Goal: Transaction & Acquisition: Purchase product/service

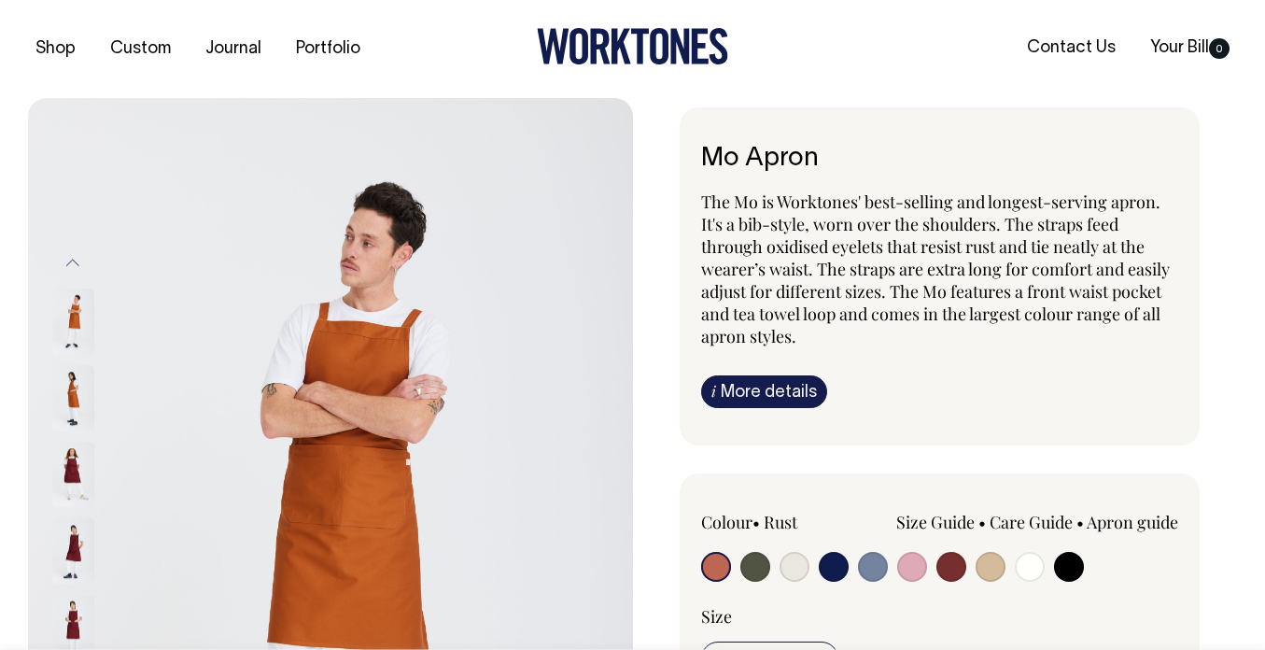
click at [1064, 558] on input "radio" at bounding box center [1069, 567] width 30 height 30
radio input "true"
select select "Black"
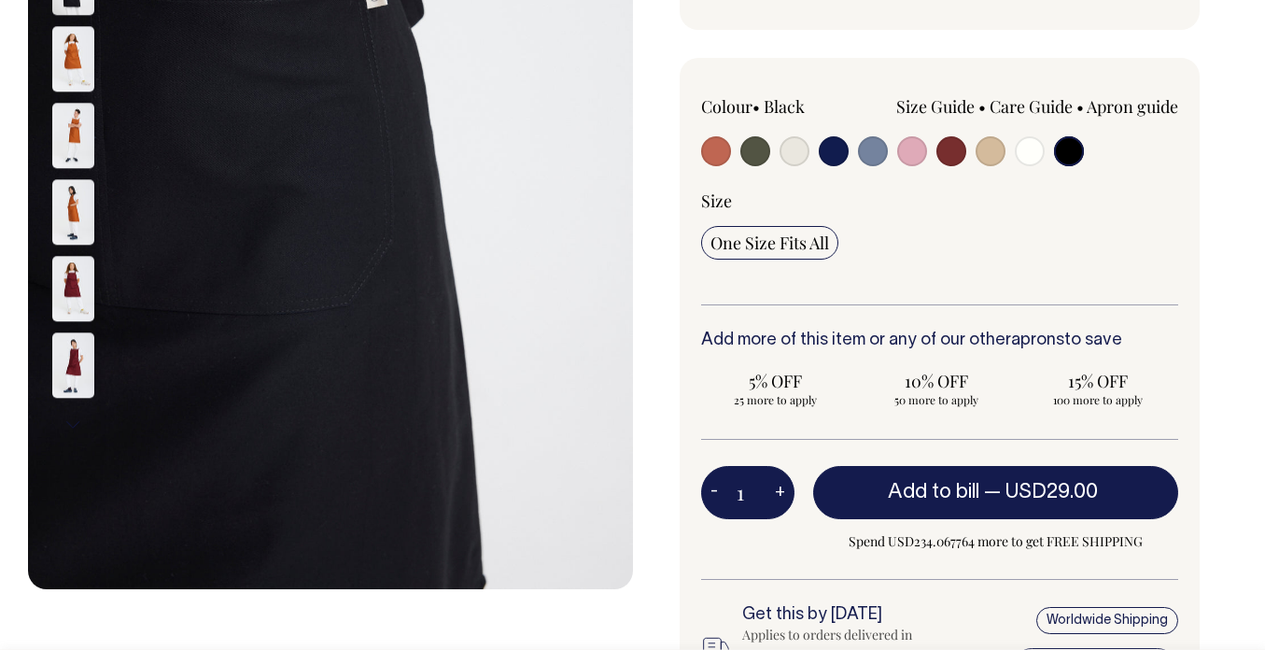
scroll to position [416, 0]
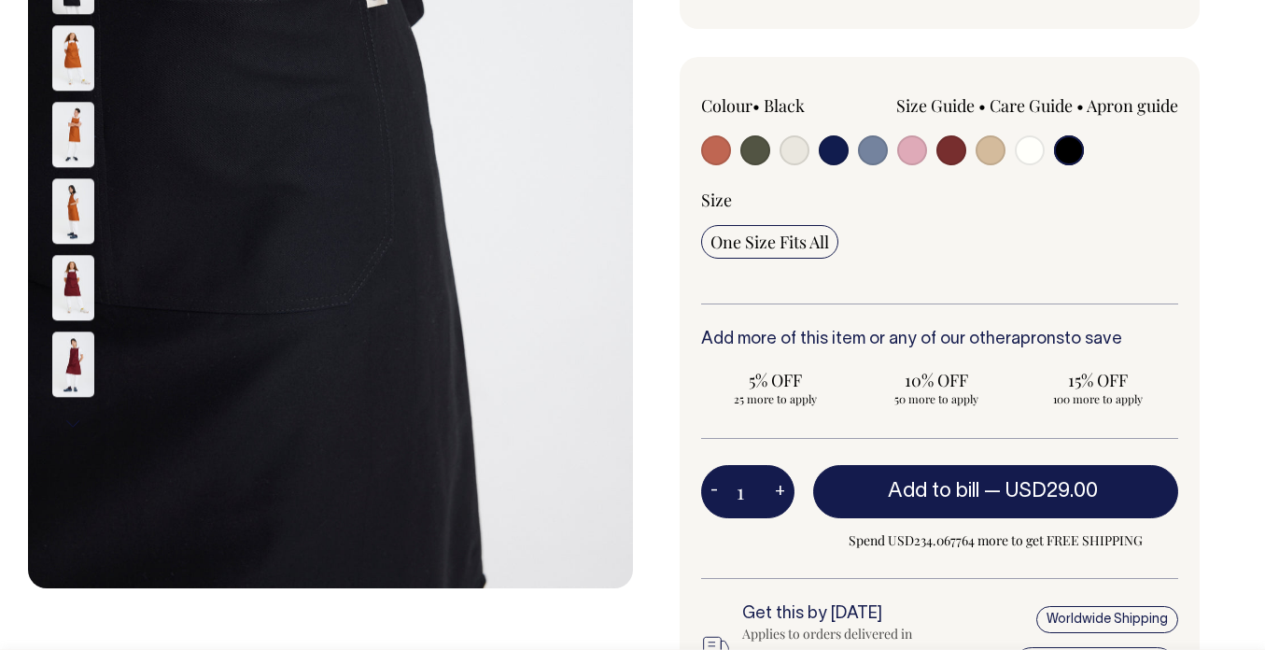
click at [779, 494] on button "+" at bounding box center [780, 491] width 29 height 37
type input "2"
click at [779, 494] on button "+" at bounding box center [780, 491] width 29 height 37
type input "3"
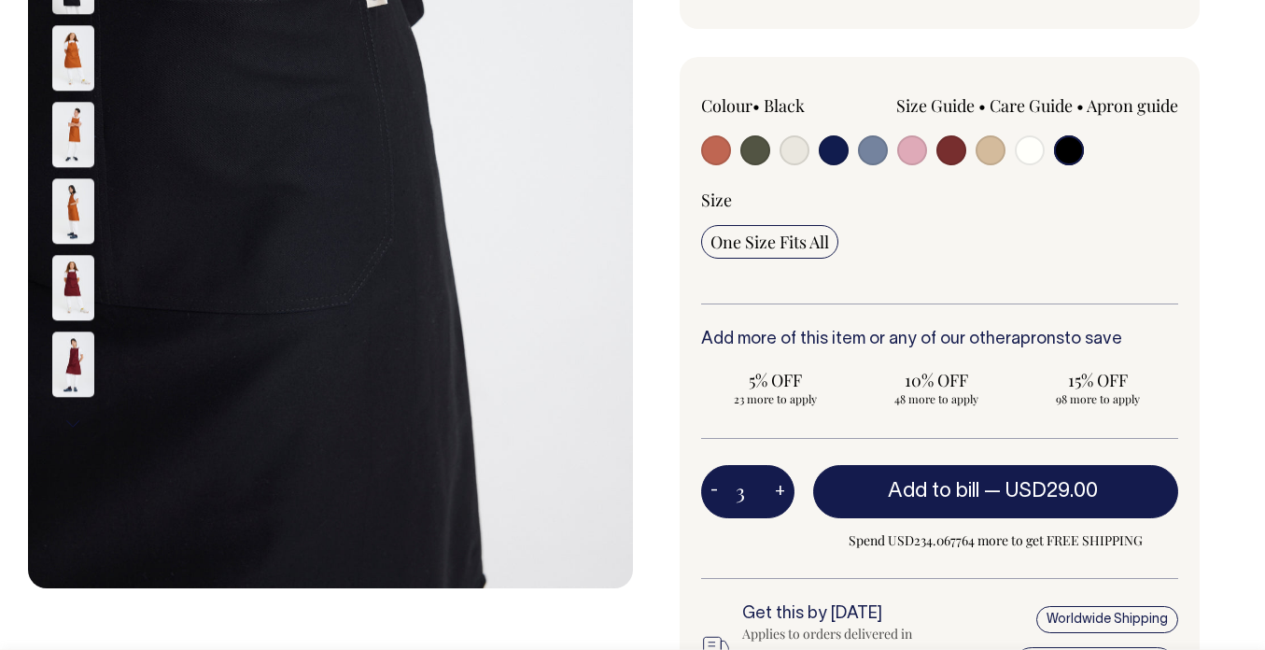
type input "3"
click at [757, 489] on input "3" at bounding box center [747, 491] width 93 height 52
type input "35"
radio input "true"
type input "35"
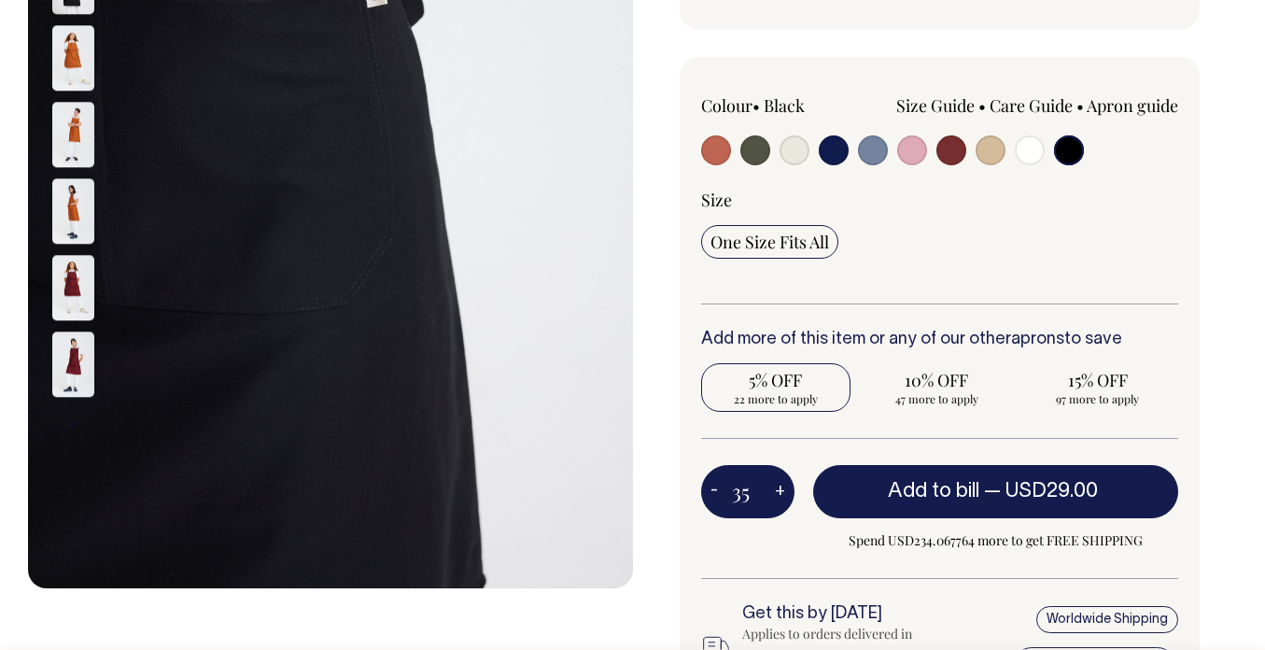
click at [762, 538] on div "35 - + Add to bill — USD29.00 Spend USD234.067764 more to get FREE SHIPPING" at bounding box center [940, 521] width 478 height 113
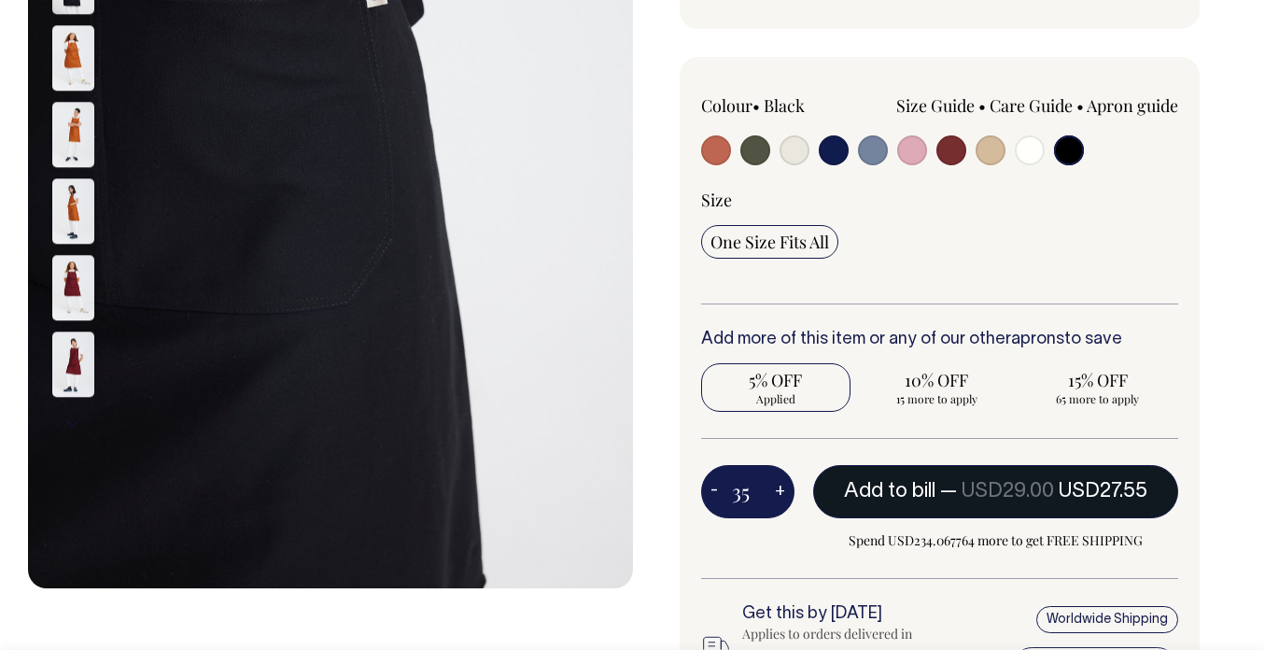
click at [879, 487] on span "Add to bill" at bounding box center [889, 491] width 91 height 19
type input "1"
radio input "false"
type input "1"
radio input "true"
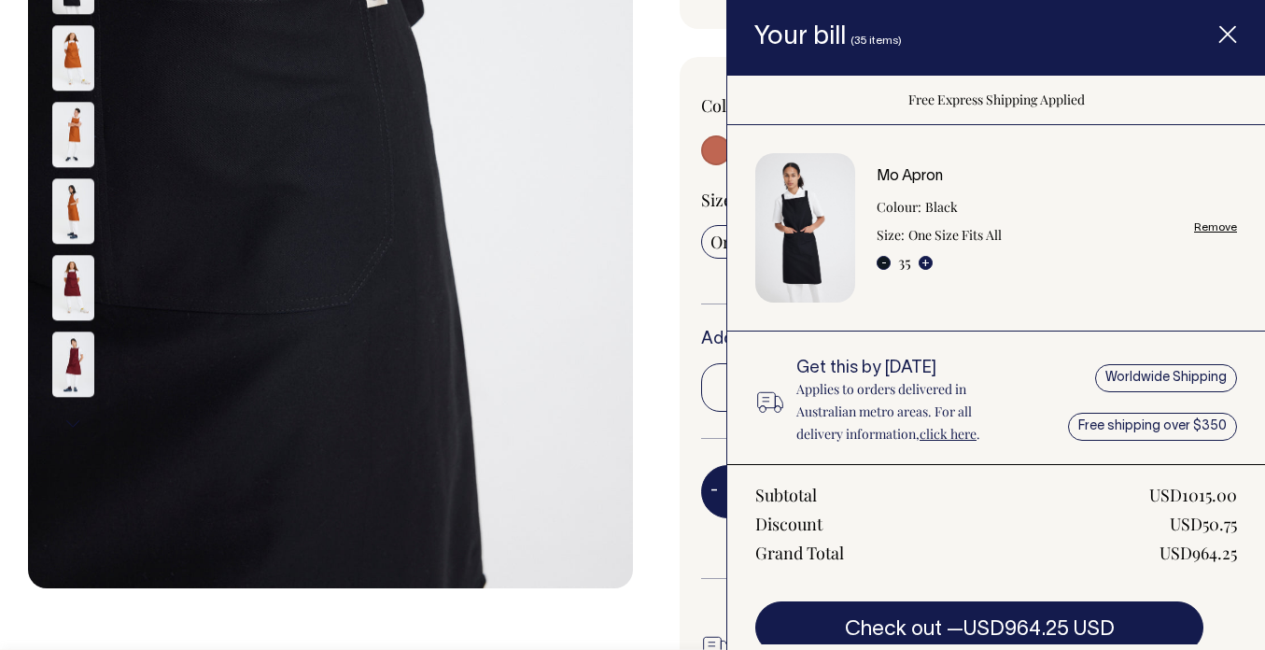
click at [882, 266] on button "-" at bounding box center [884, 263] width 14 height 14
type input "34"
radio input "true"
click at [1230, 40] on icon "Item added to your cart" at bounding box center [1227, 35] width 19 height 19
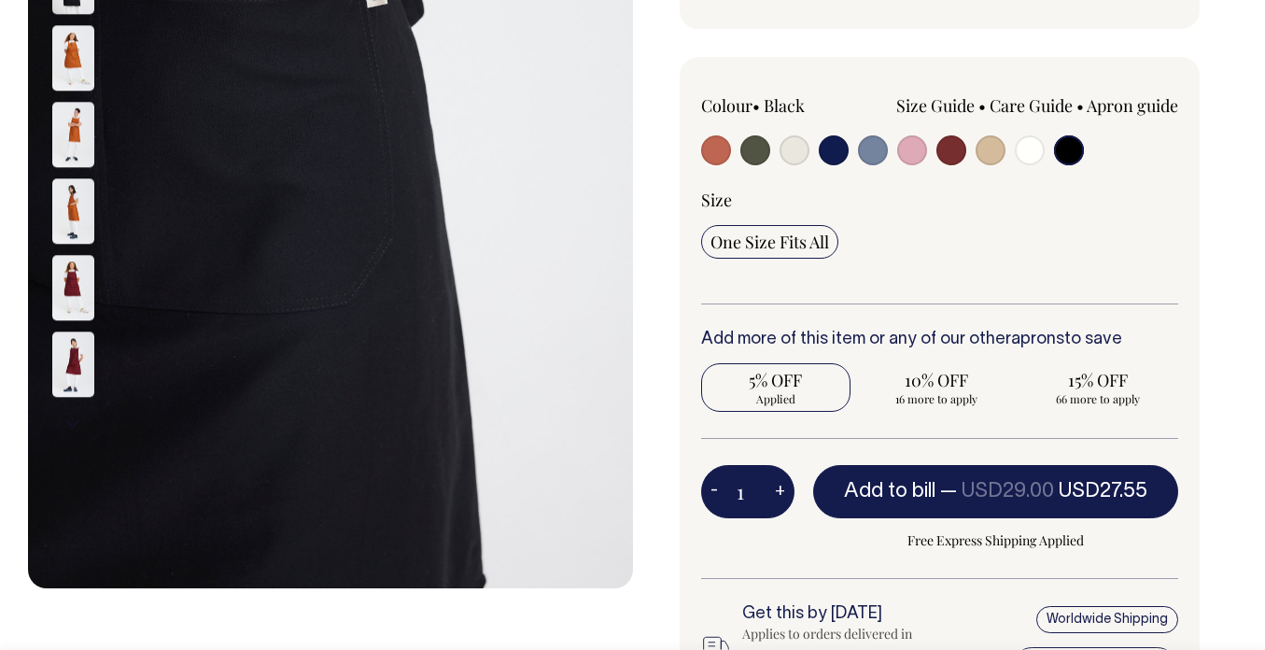
click at [756, 487] on input "1" at bounding box center [747, 491] width 93 height 52
type input "34"
radio input "false"
radio input "true"
type input "34"
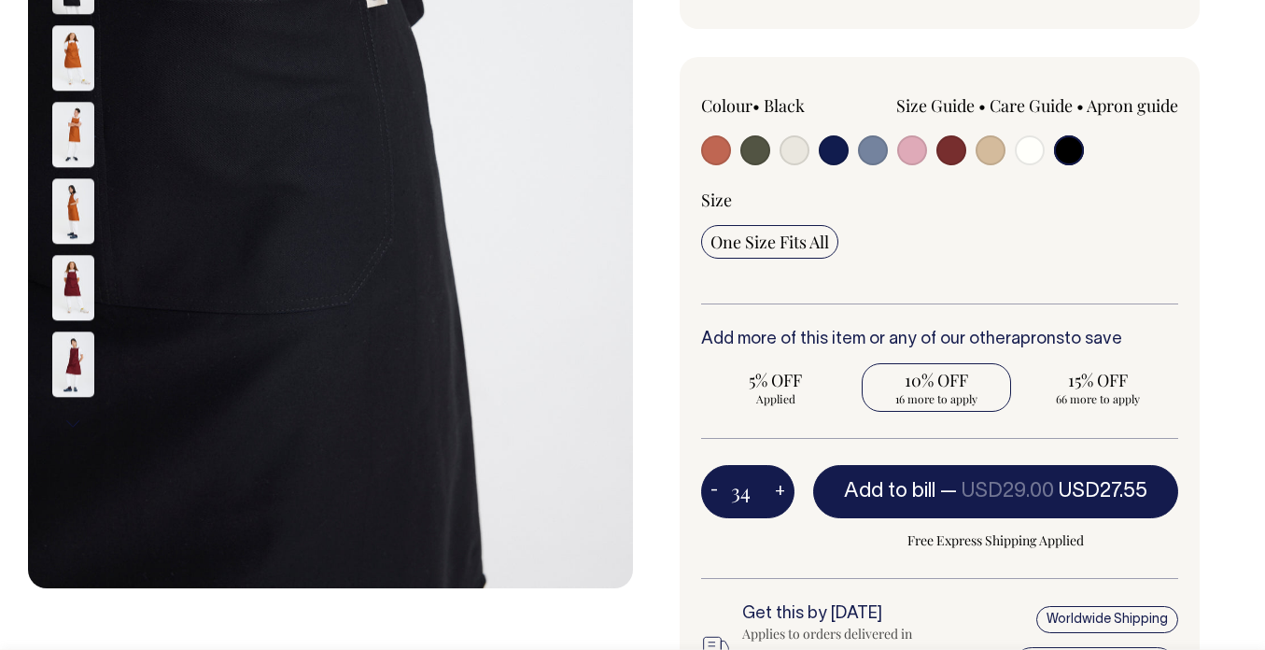
click at [806, 570] on div "34 - + Add to bill — USD29.00 USD27.55 Free Express Shipping Applied" at bounding box center [940, 521] width 478 height 113
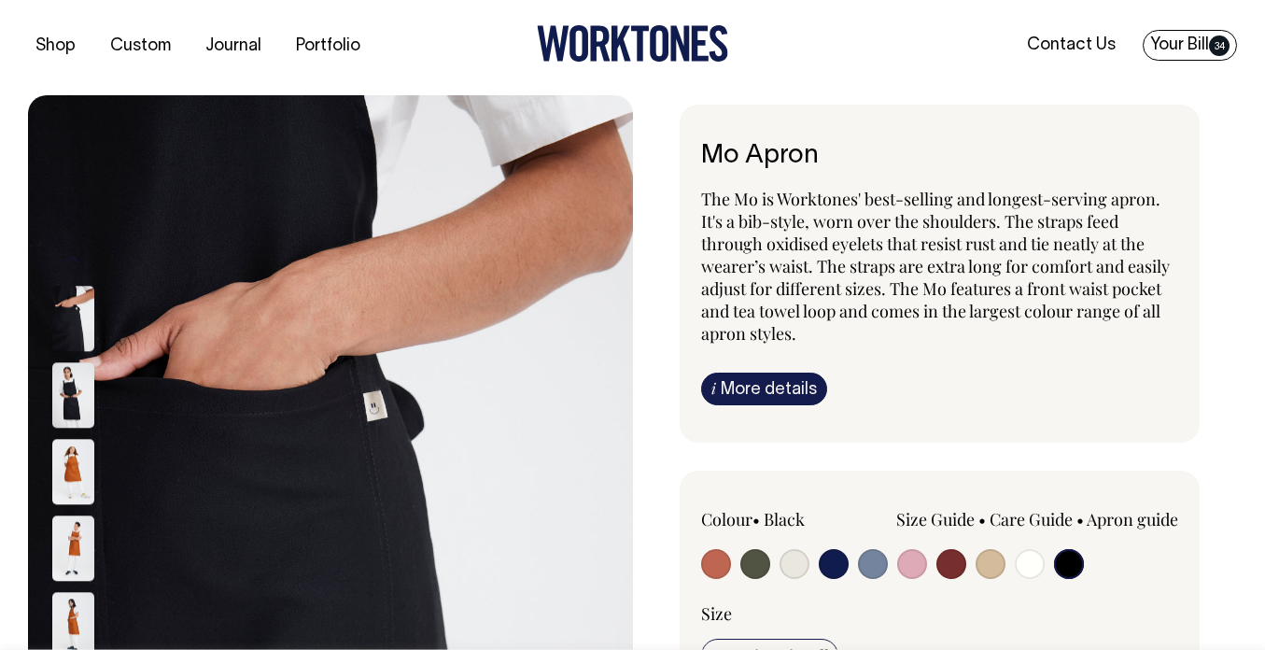
scroll to position [1, 0]
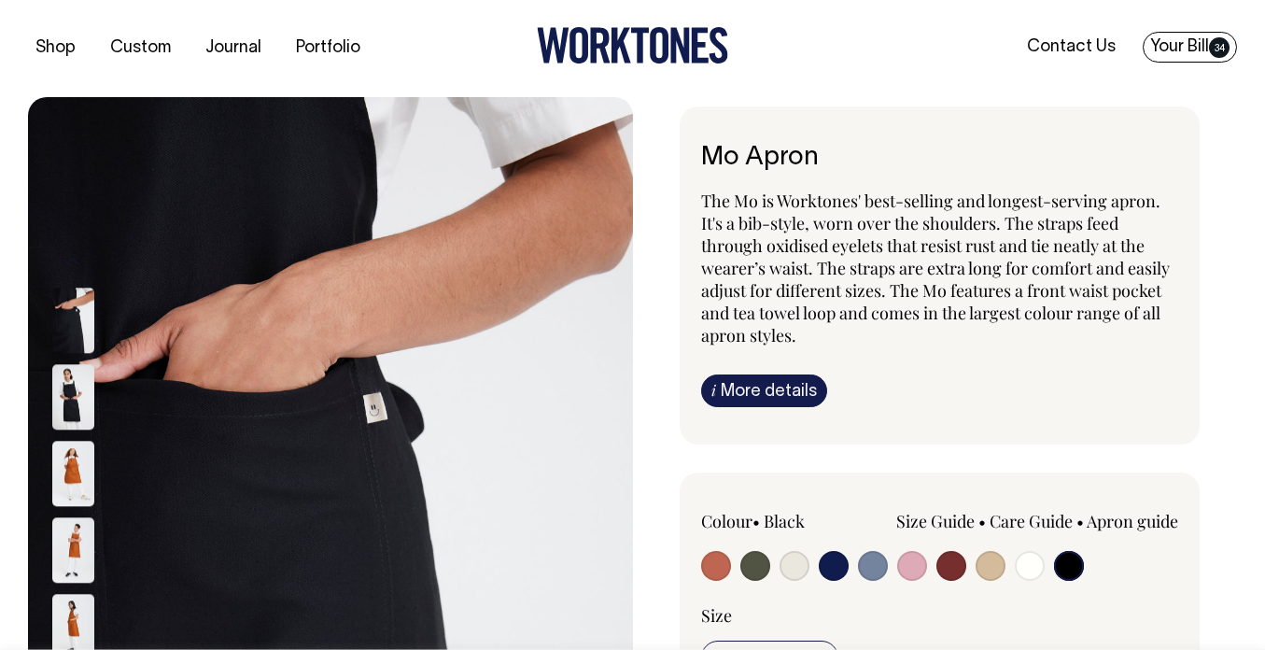
click at [1194, 32] on link "Your Bill 34" at bounding box center [1190, 47] width 94 height 31
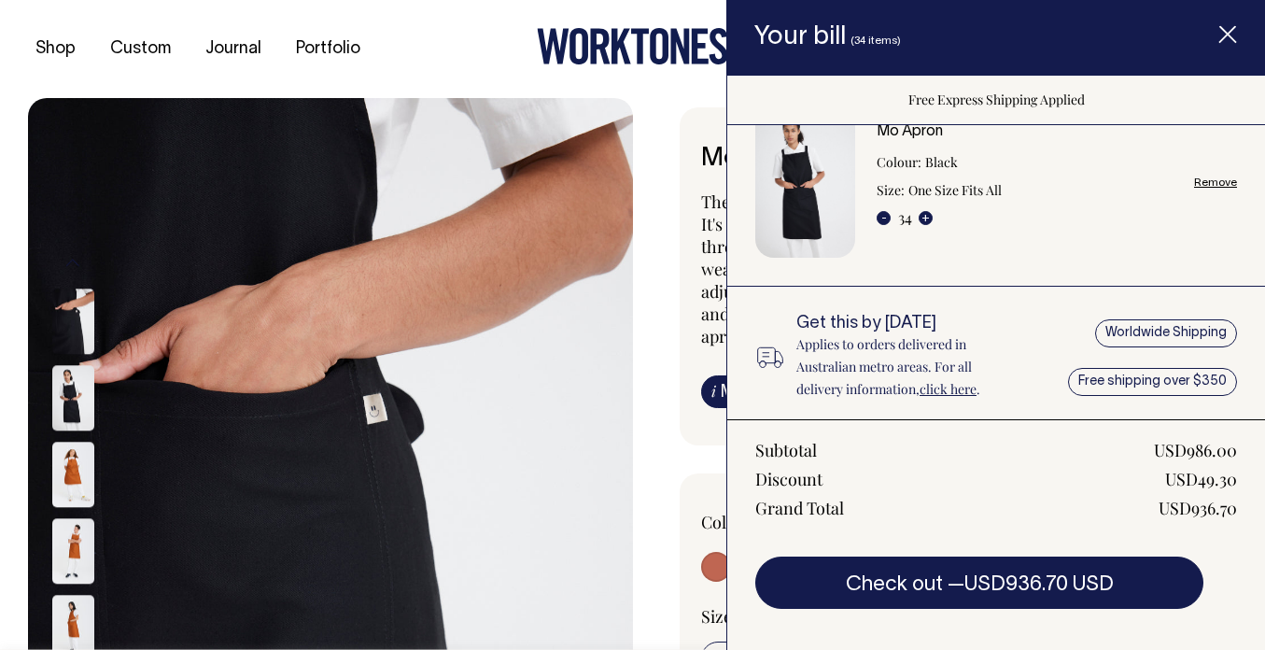
scroll to position [46, 0]
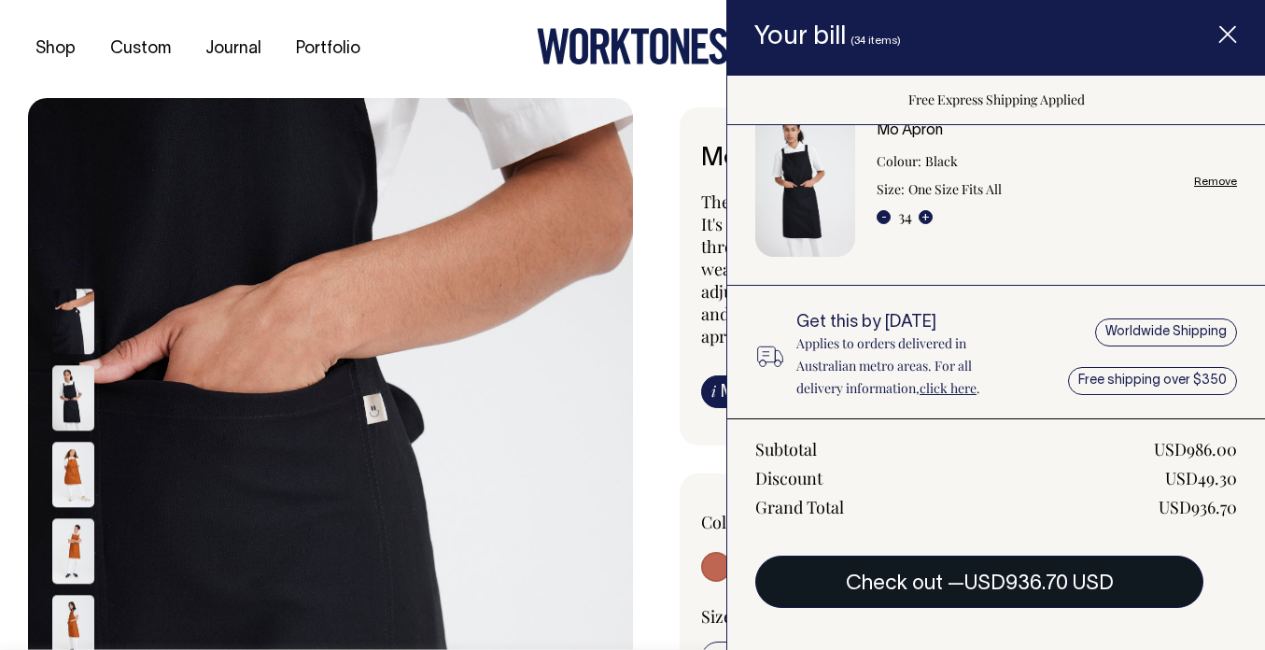
click at [1019, 580] on span "USD936.70 USD" at bounding box center [1038, 583] width 149 height 19
